Goal: Task Accomplishment & Management: Use online tool/utility

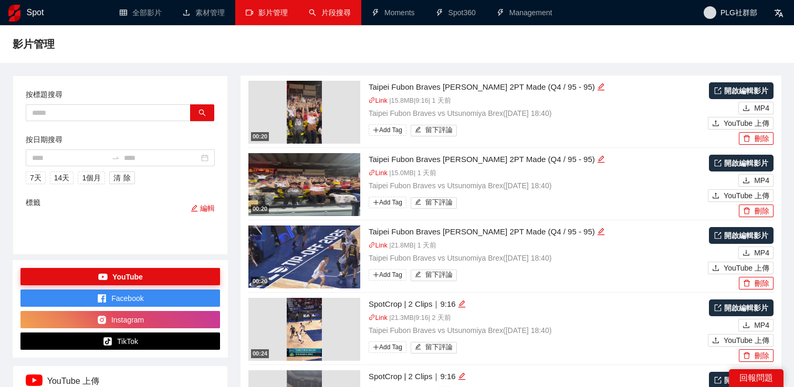
click at [328, 8] on link "片段搜尋" at bounding box center [330, 12] width 42 height 8
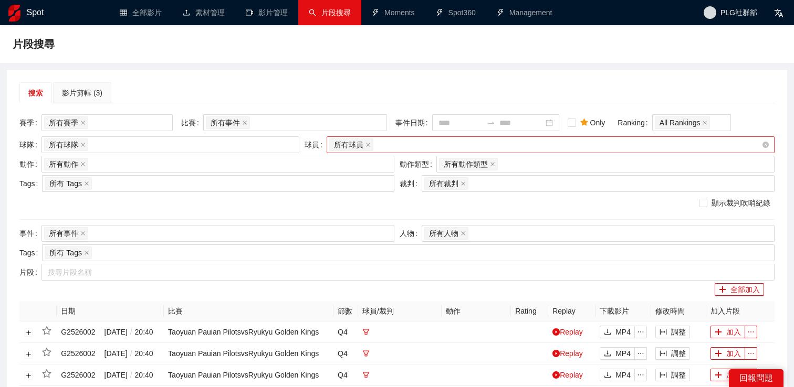
click at [377, 142] on input "search" at bounding box center [376, 145] width 2 height 13
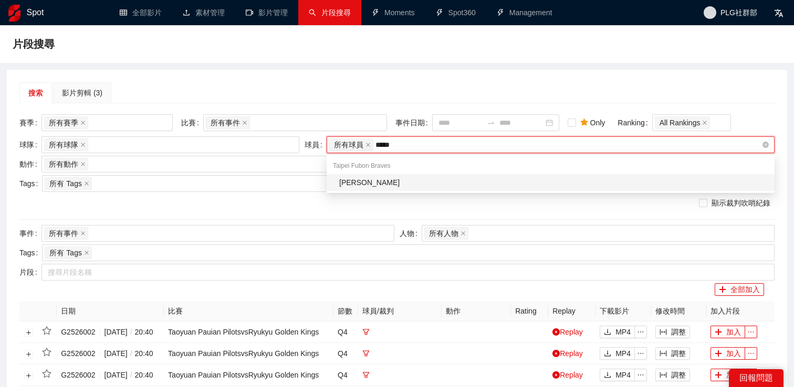
type input "******"
click at [380, 180] on div "[PERSON_NAME]" at bounding box center [553, 183] width 429 height 12
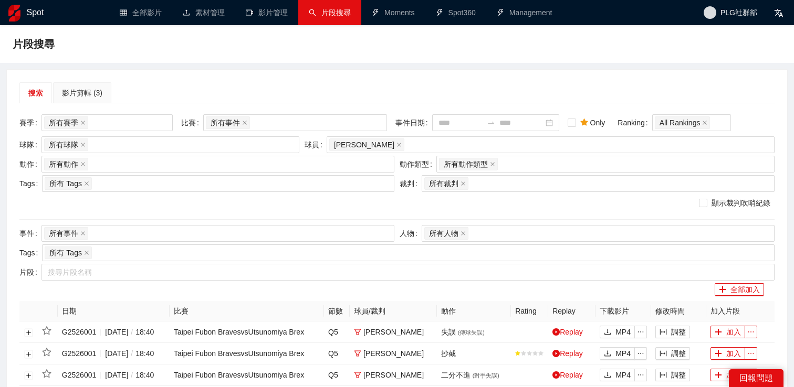
click at [415, 98] on div "搜索 影片剪輯 (3)" at bounding box center [396, 92] width 755 height 21
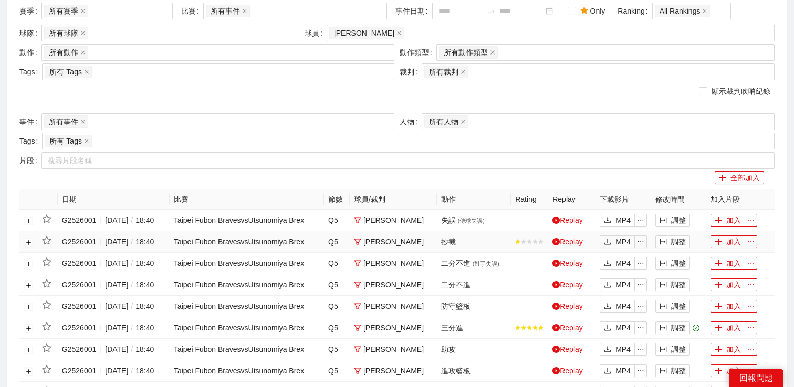
scroll to position [27, 0]
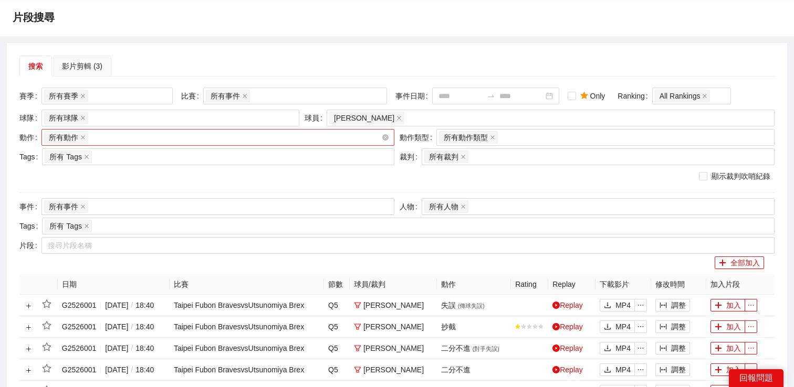
click at [233, 142] on div "所有動作 + 0 ..." at bounding box center [212, 137] width 337 height 15
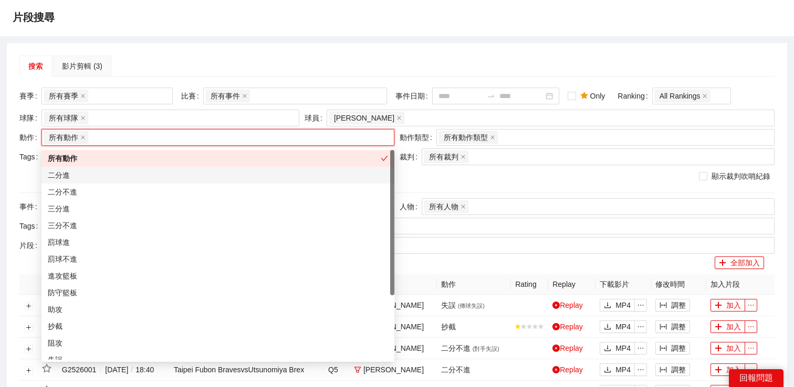
click at [187, 176] on div "二分進" at bounding box center [218, 176] width 340 height 12
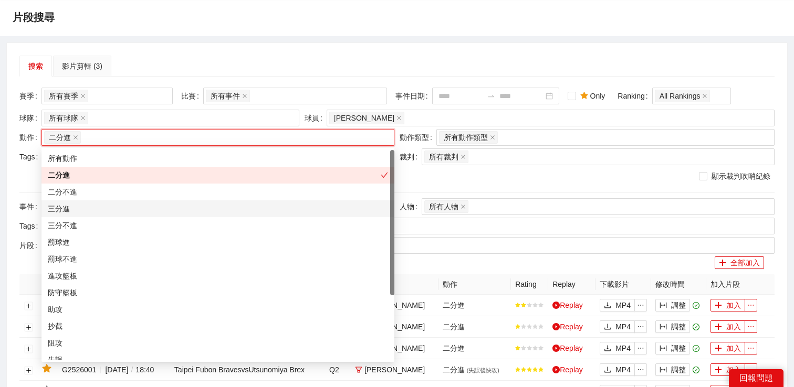
click at [172, 207] on div "三分進" at bounding box center [218, 209] width 340 height 12
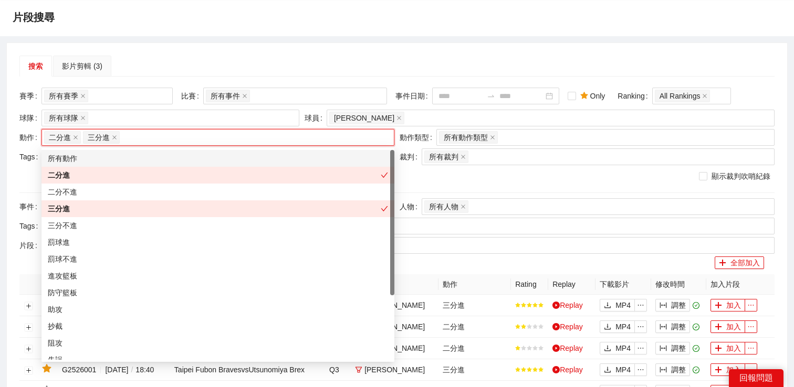
click at [238, 69] on div "搜索 影片剪輯 (3)" at bounding box center [396, 66] width 755 height 21
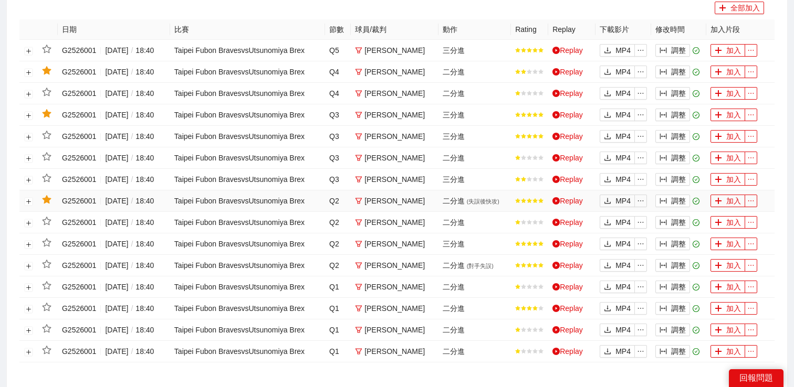
scroll to position [0, 0]
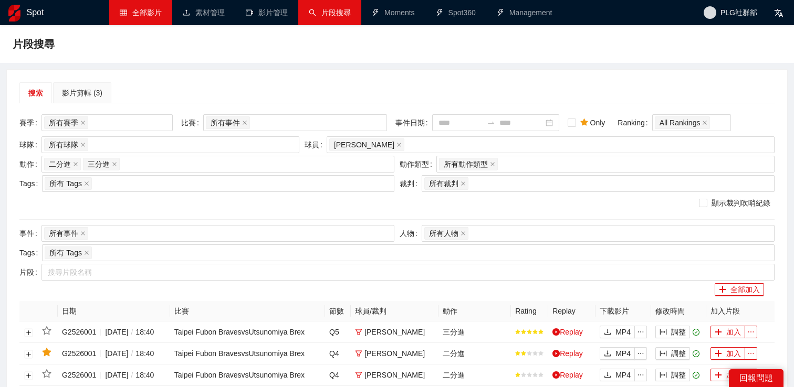
click at [154, 16] on link "全部影片" at bounding box center [141, 12] width 42 height 8
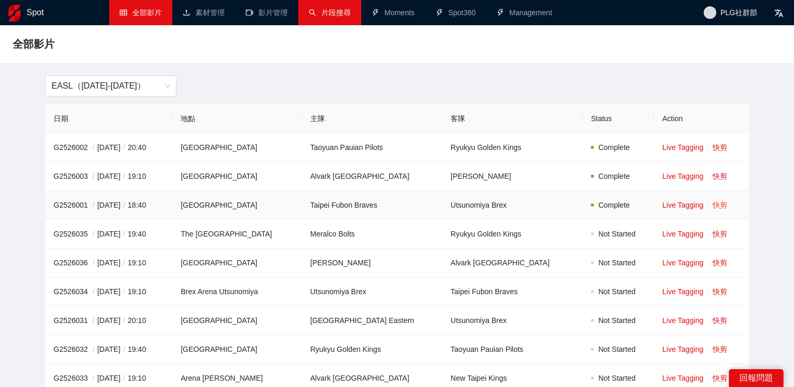
click at [714, 205] on link "快剪" at bounding box center [719, 205] width 15 height 8
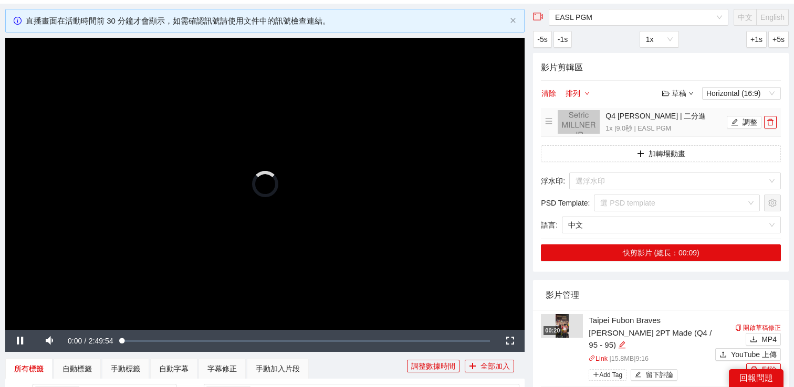
scroll to position [159, 0]
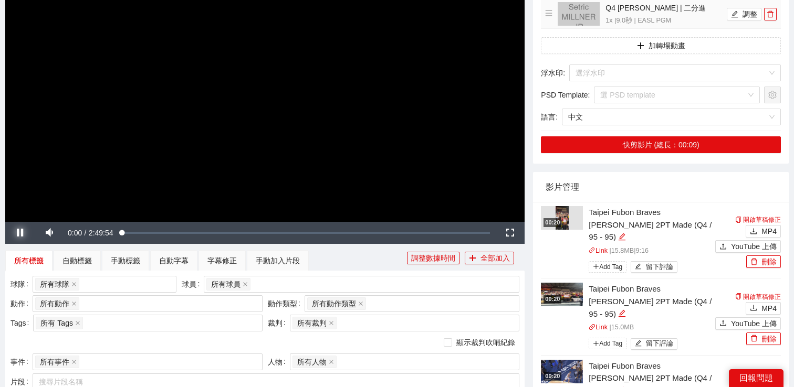
click at [20, 233] on span "Video Player" at bounding box center [19, 233] width 29 height 0
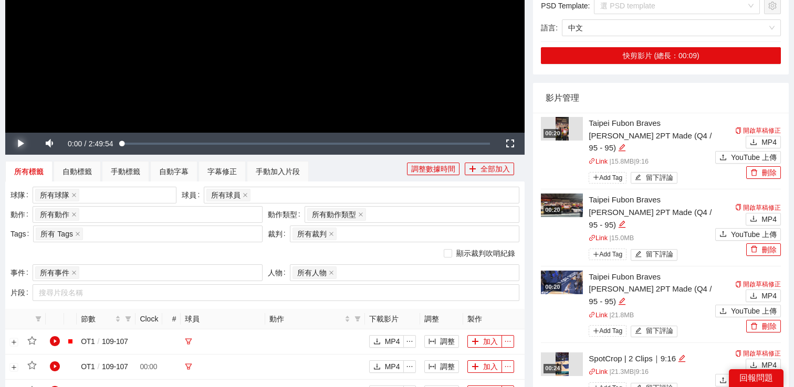
scroll to position [270, 0]
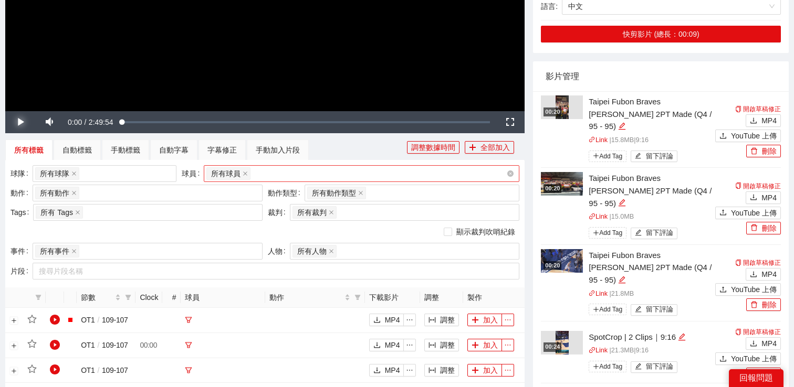
click at [265, 176] on div "所有球員" at bounding box center [356, 173] width 300 height 15
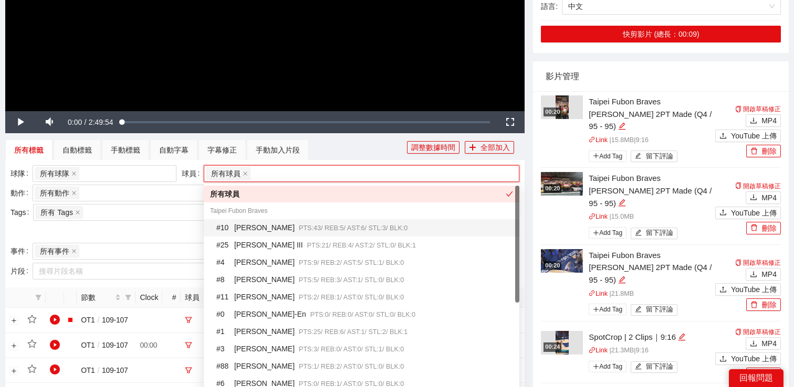
scroll to position [18, 0]
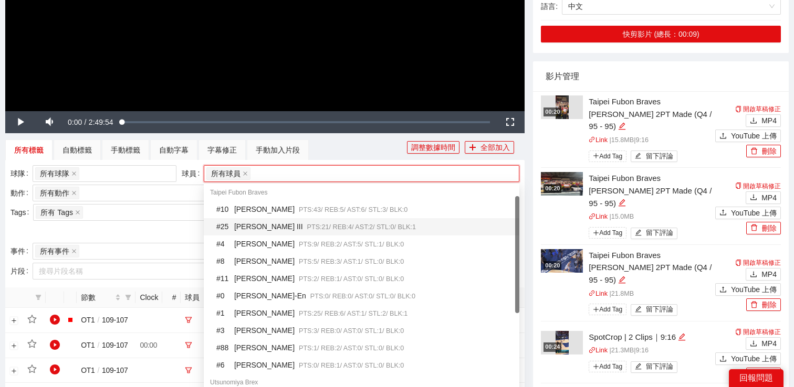
click at [283, 212] on div "# 10 [PERSON_NAME] III PTS: 43 / REB: 5 / AST: 6 / STL: 3 / BLK: 0" at bounding box center [364, 210] width 297 height 12
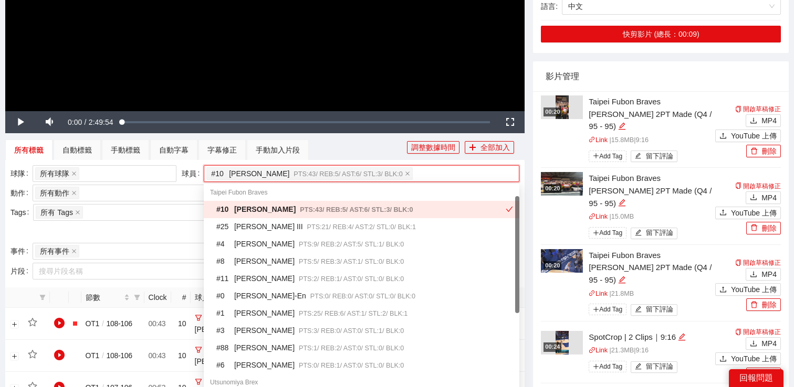
click at [332, 150] on div "所有標籤 自動標籤 手動標籤 自動字幕 字幕修正 手動加入片段" at bounding box center [206, 150] width 402 height 21
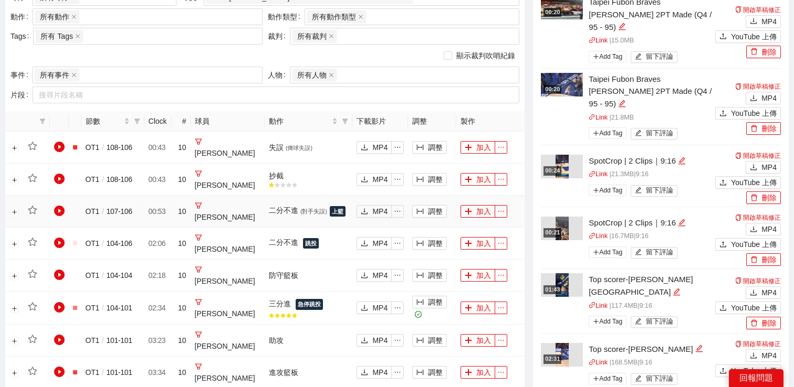
scroll to position [417, 0]
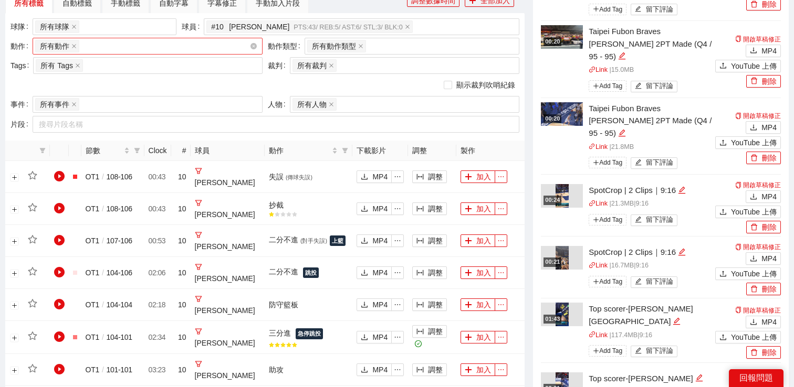
click at [161, 51] on div "所有動作 + 0 ..." at bounding box center [142, 46] width 214 height 15
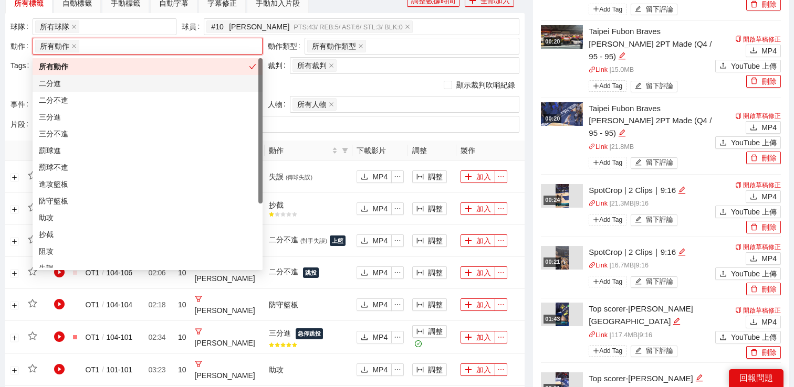
click at [126, 90] on div "二分進" at bounding box center [148, 83] width 230 height 17
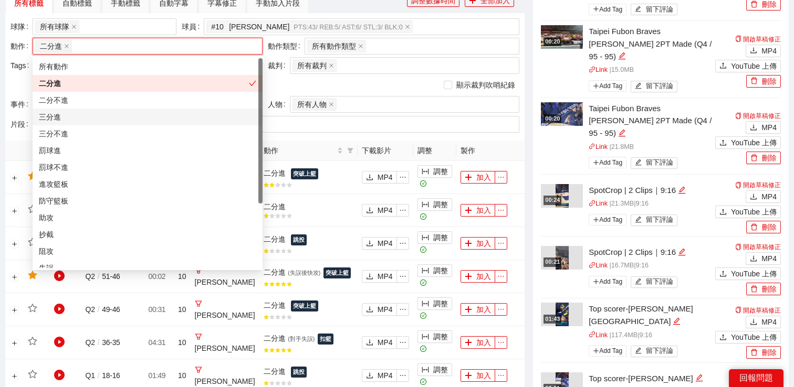
click at [114, 123] on div "三分進" at bounding box center [148, 117] width 230 height 17
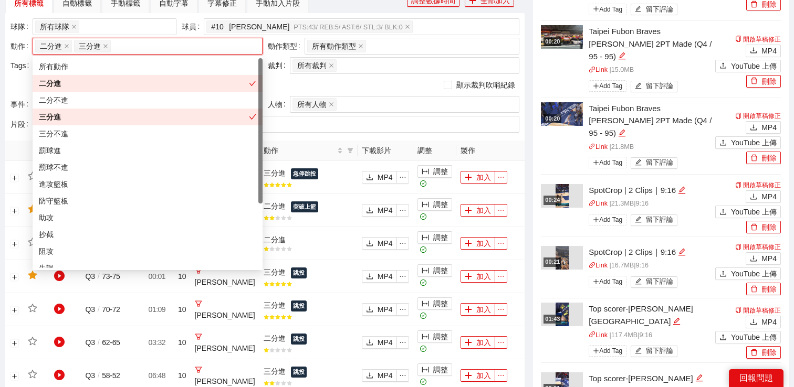
click at [289, 81] on div "顯示裁判吹哨紀錄" at bounding box center [264, 85] width 509 height 12
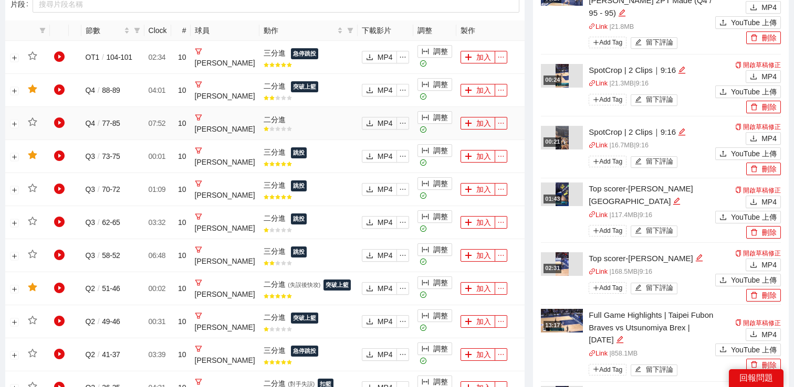
scroll to position [567, 0]
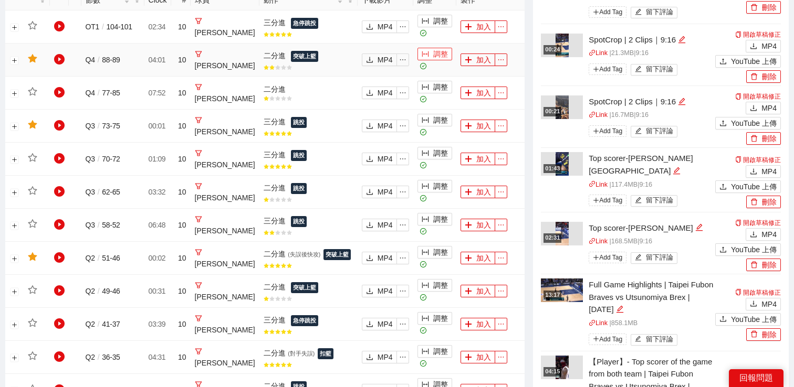
click at [426, 50] on button "調整" at bounding box center [434, 54] width 35 height 13
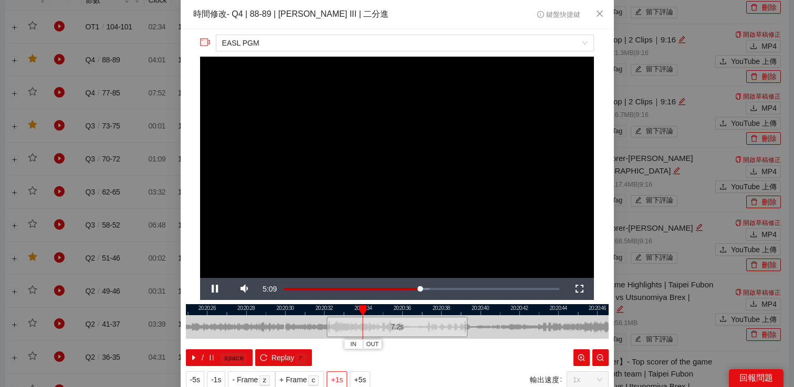
click at [343, 381] on span "+1s" at bounding box center [337, 380] width 12 height 12
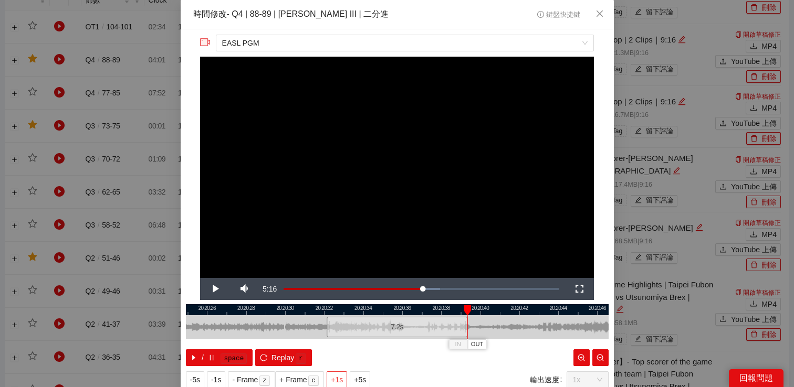
click at [343, 381] on span "+1s" at bounding box center [337, 380] width 12 height 12
click at [431, 183] on video "Video Player" at bounding box center [397, 168] width 394 height 222
click at [654, 59] on div "**********" at bounding box center [397, 193] width 794 height 387
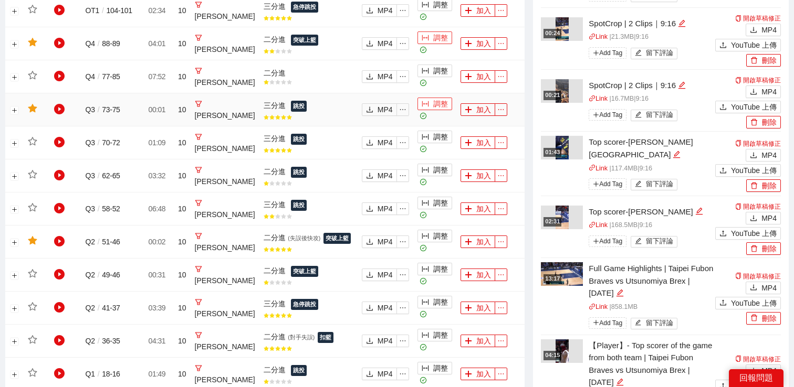
scroll to position [598, 0]
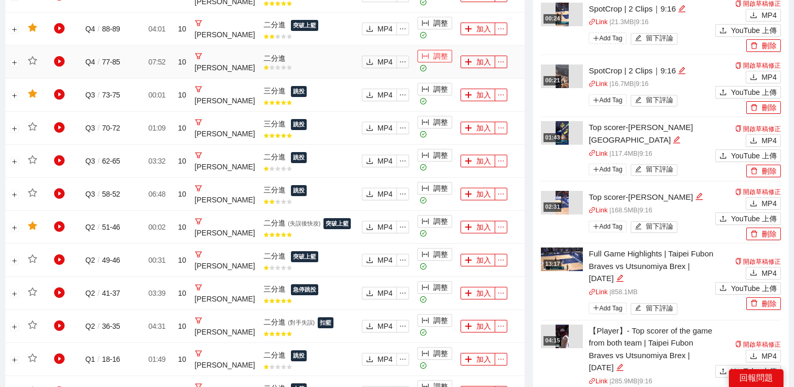
click at [433, 60] on button "調整" at bounding box center [434, 56] width 35 height 13
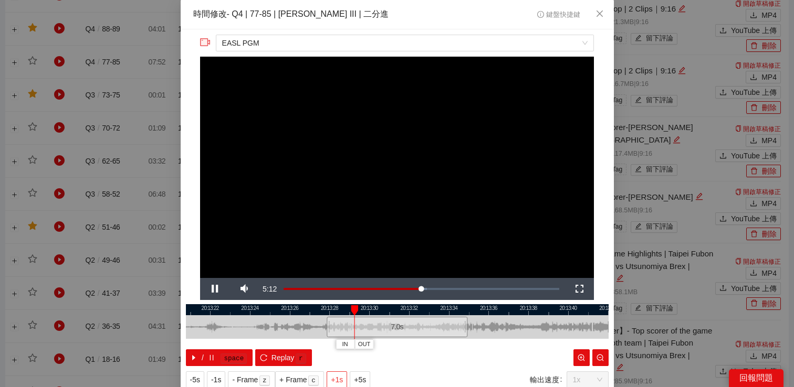
click at [337, 373] on button "+1s" at bounding box center [336, 380] width 20 height 17
click at [218, 289] on span "Video Player" at bounding box center [214, 289] width 29 height 0
click at [633, 130] on div "**********" at bounding box center [397, 193] width 794 height 387
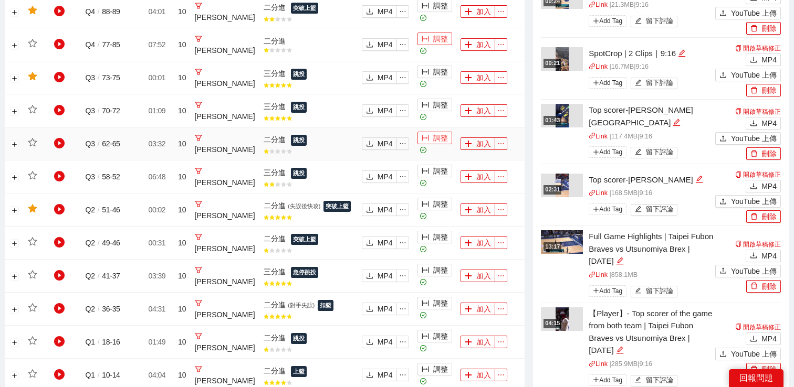
scroll to position [617, 0]
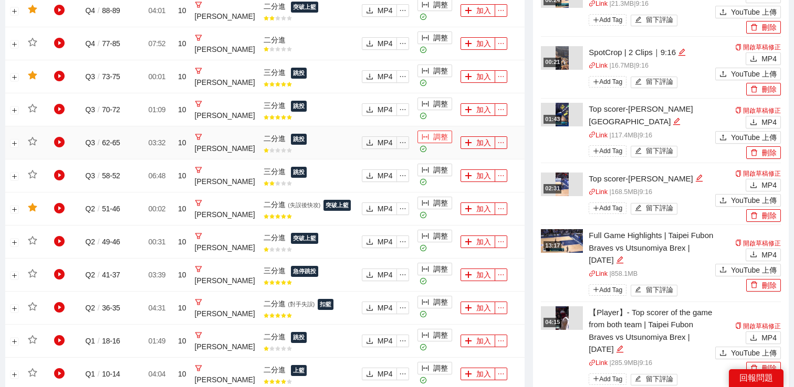
click at [435, 140] on button "調整" at bounding box center [434, 137] width 35 height 13
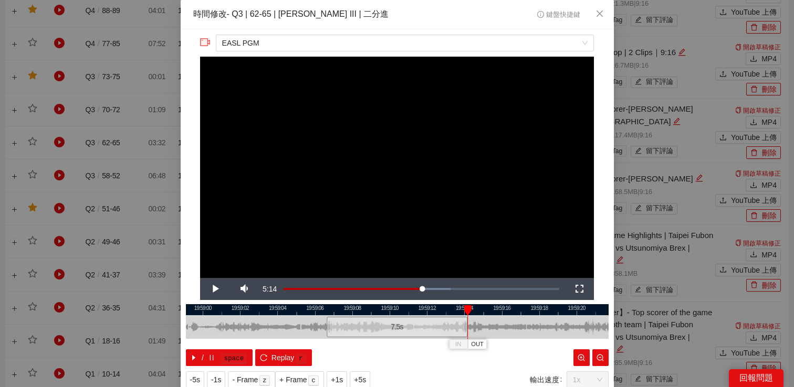
click at [483, 152] on video "Video Player" at bounding box center [397, 168] width 394 height 222
click at [636, 155] on div "**********" at bounding box center [397, 193] width 794 height 387
